Goal: Use online tool/utility

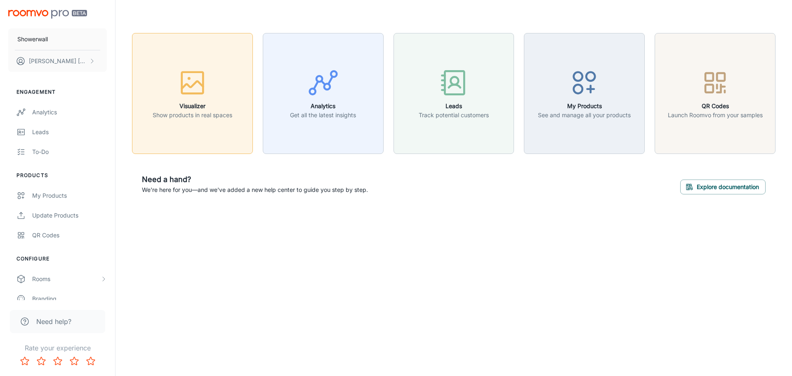
click at [207, 93] on icon "button" at bounding box center [192, 82] width 31 height 31
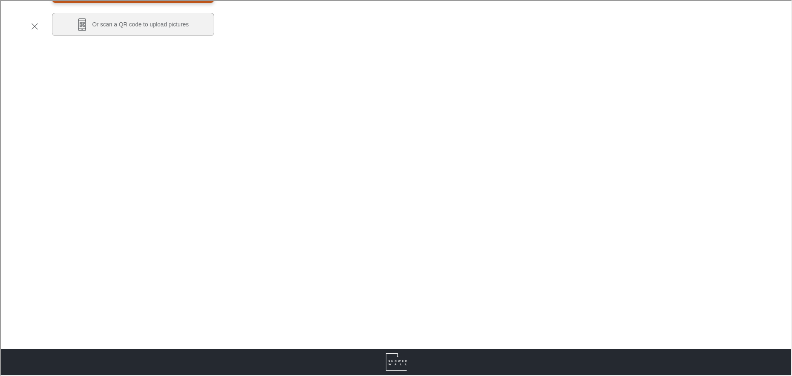
scroll to position [247, 0]
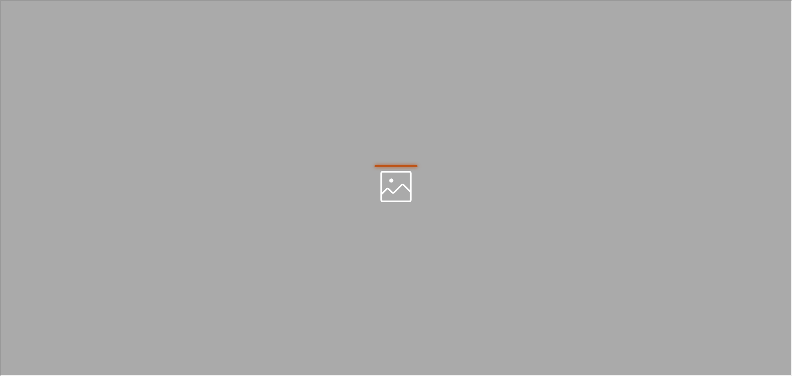
scroll to position [0, 0]
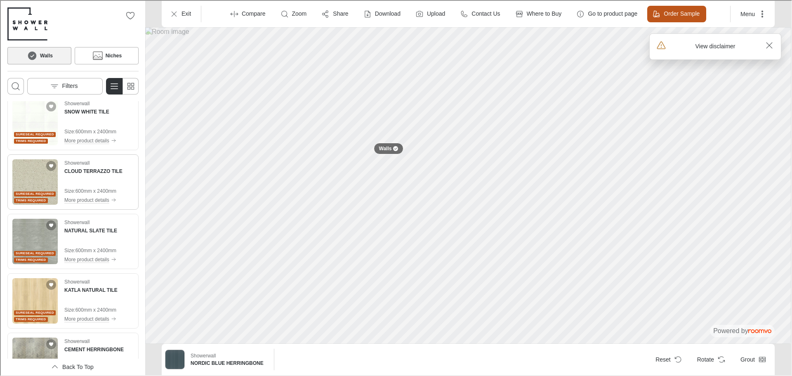
click at [39, 174] on img "See CLOUD TERRAZZO TILE in the room" at bounding box center [34, 180] width 45 height 45
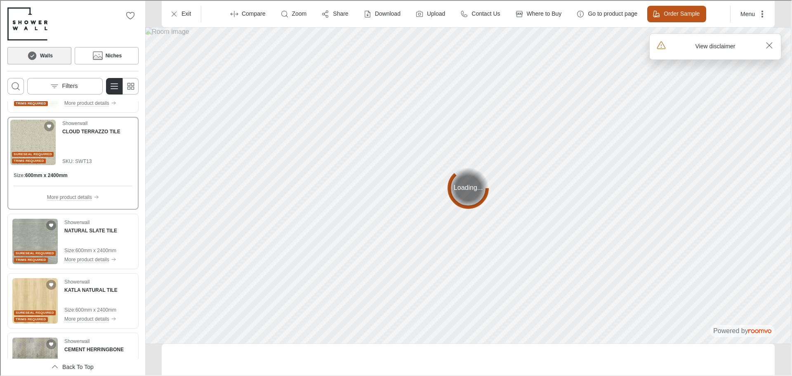
scroll to position [127, 0]
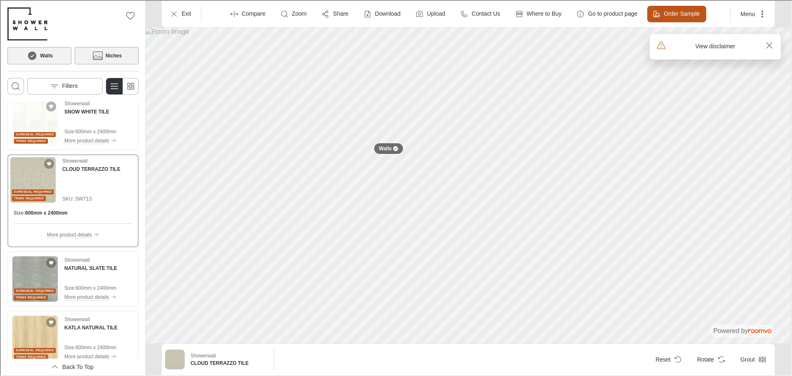
click at [101, 57] on icon at bounding box center [96, 56] width 9 height 5
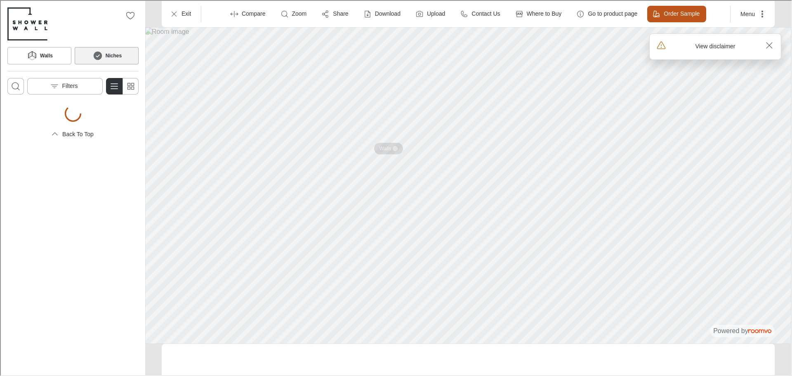
scroll to position [0, 0]
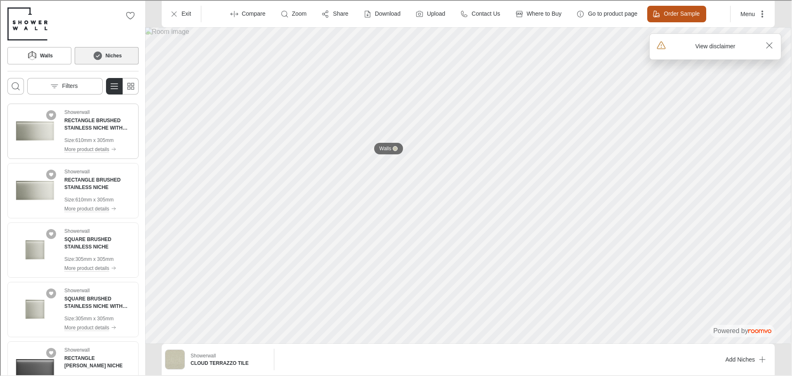
click at [30, 132] on img "See RECTANGLE BRUSHED STAINLESS NICHE WITH LED in the room" at bounding box center [34, 130] width 45 height 45
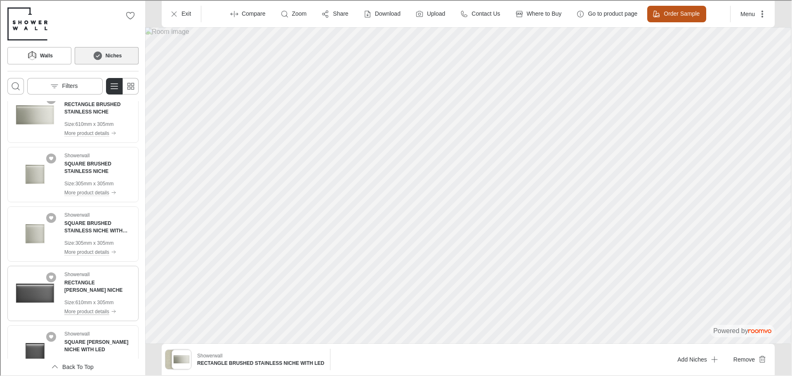
scroll to position [247, 0]
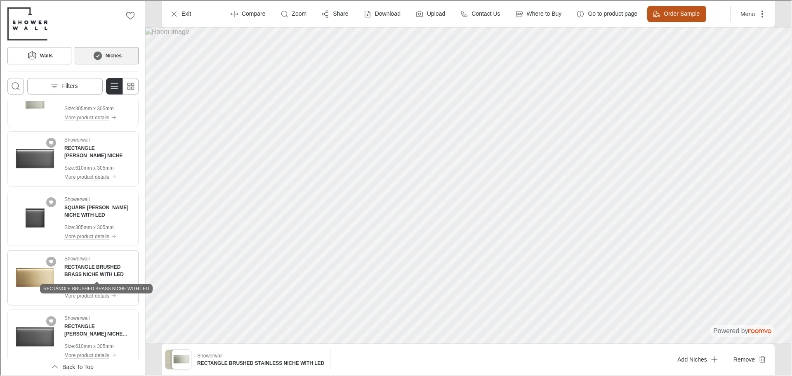
click at [89, 273] on h4 "RECTANGLE BRUSHED BRASS NICHE WITH LED" at bounding box center [98, 269] width 69 height 15
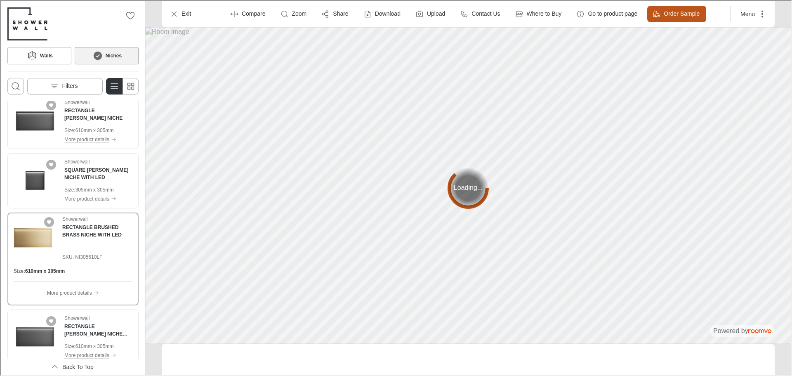
scroll to position [210, 0]
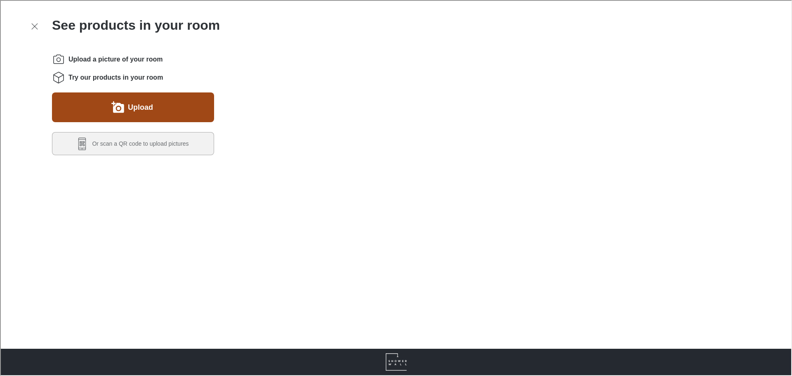
click at [125, 99] on button "Upload" at bounding box center [132, 107] width 162 height 30
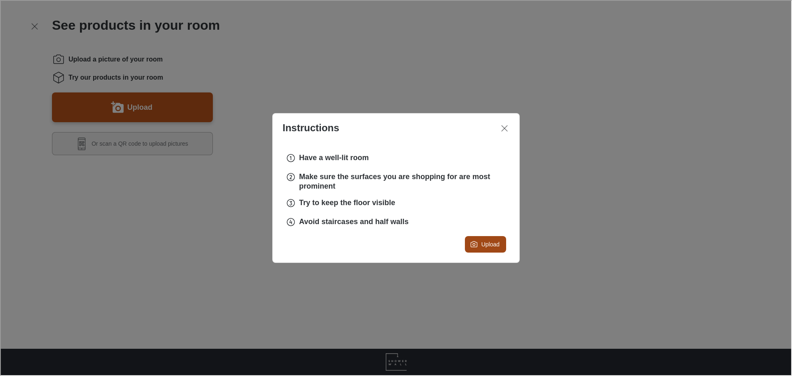
click at [480, 245] on label "Upload" at bounding box center [489, 244] width 18 height 8
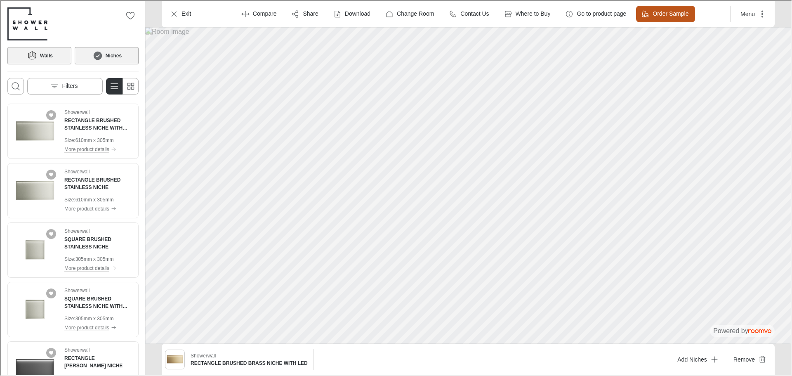
click at [49, 60] on button "Walls" at bounding box center [39, 54] width 64 height 17
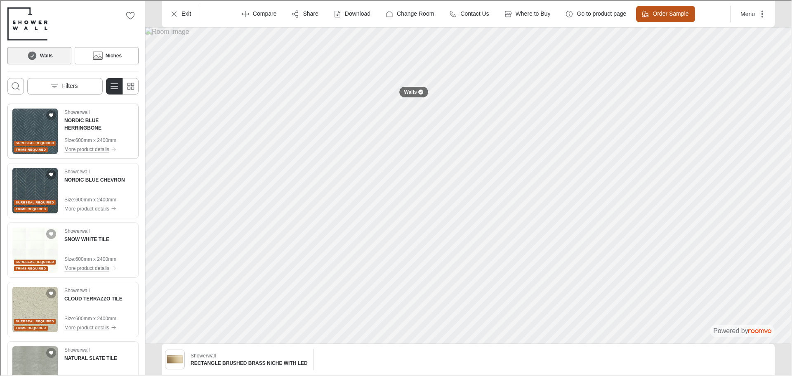
click at [21, 130] on img "See NORDIC BLUE HERRINGBONE in the room" at bounding box center [34, 130] width 45 height 45
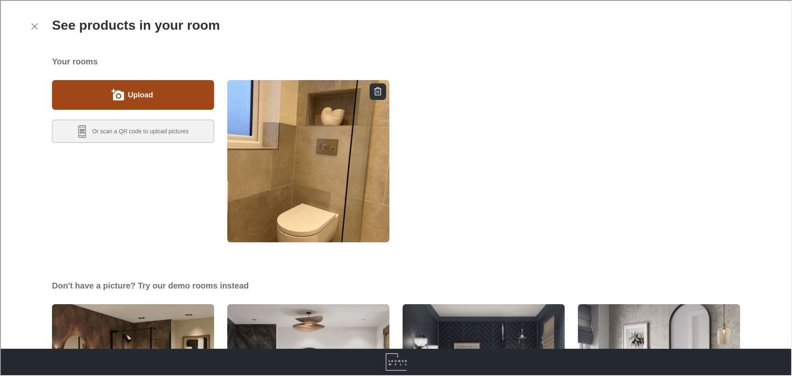
click at [153, 91] on button "Upload" at bounding box center [132, 94] width 162 height 30
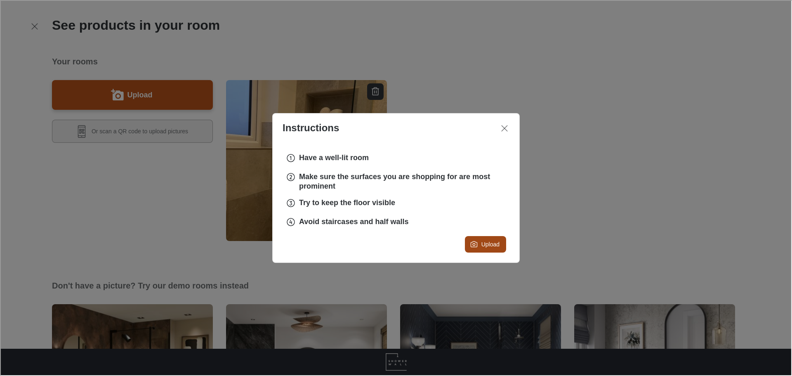
click at [500, 243] on button "Upload" at bounding box center [484, 243] width 41 height 16
click at [497, 126] on button "Close dialog" at bounding box center [503, 127] width 16 height 16
